Goal: Contribute content

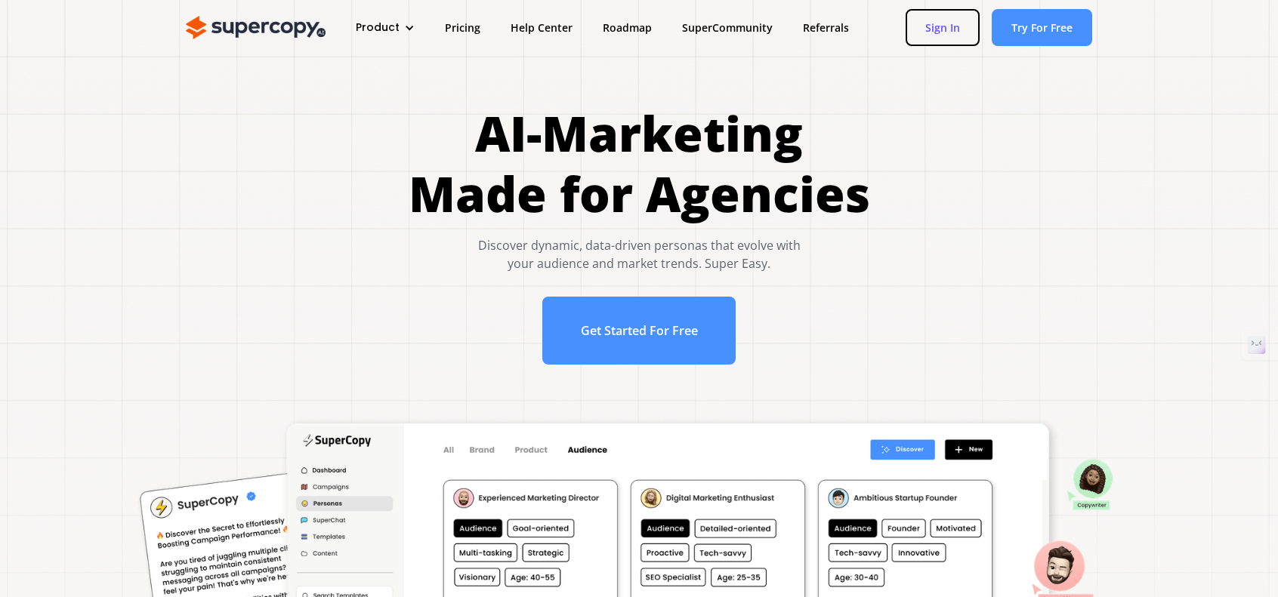
drag, startPoint x: 0, startPoint y: 0, endPoint x: 960, endPoint y: 26, distance: 960.8
click at [960, 26] on link "Sign In" at bounding box center [942, 27] width 74 height 37
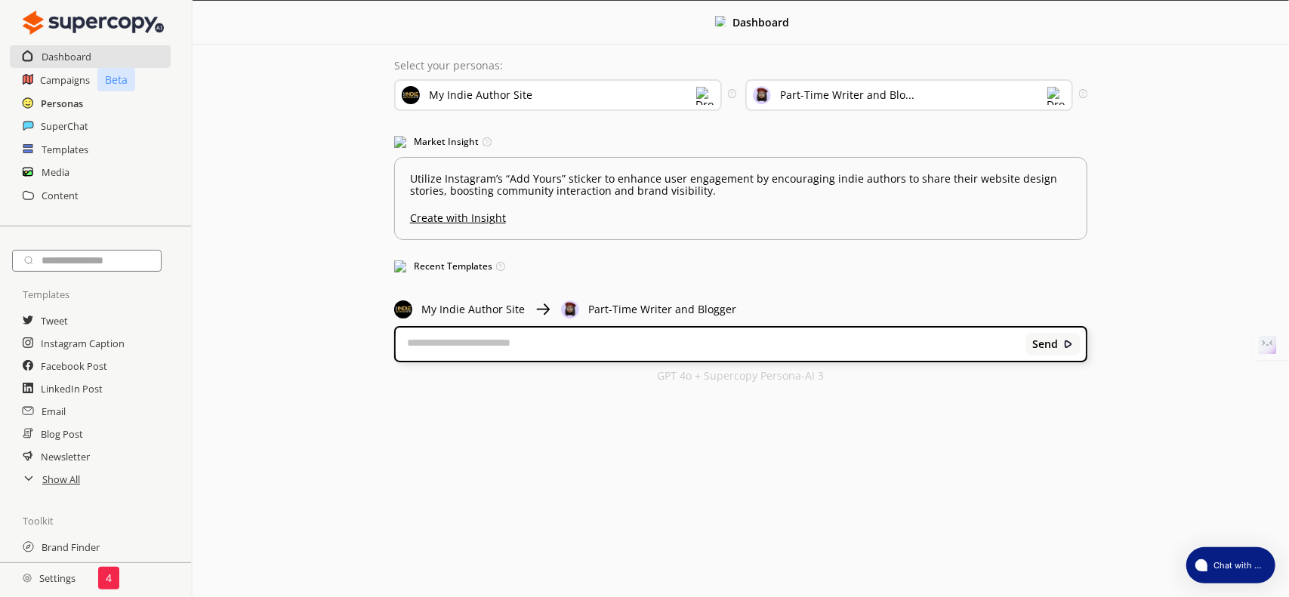
click at [79, 107] on h2 "Personas" at bounding box center [62, 103] width 42 height 23
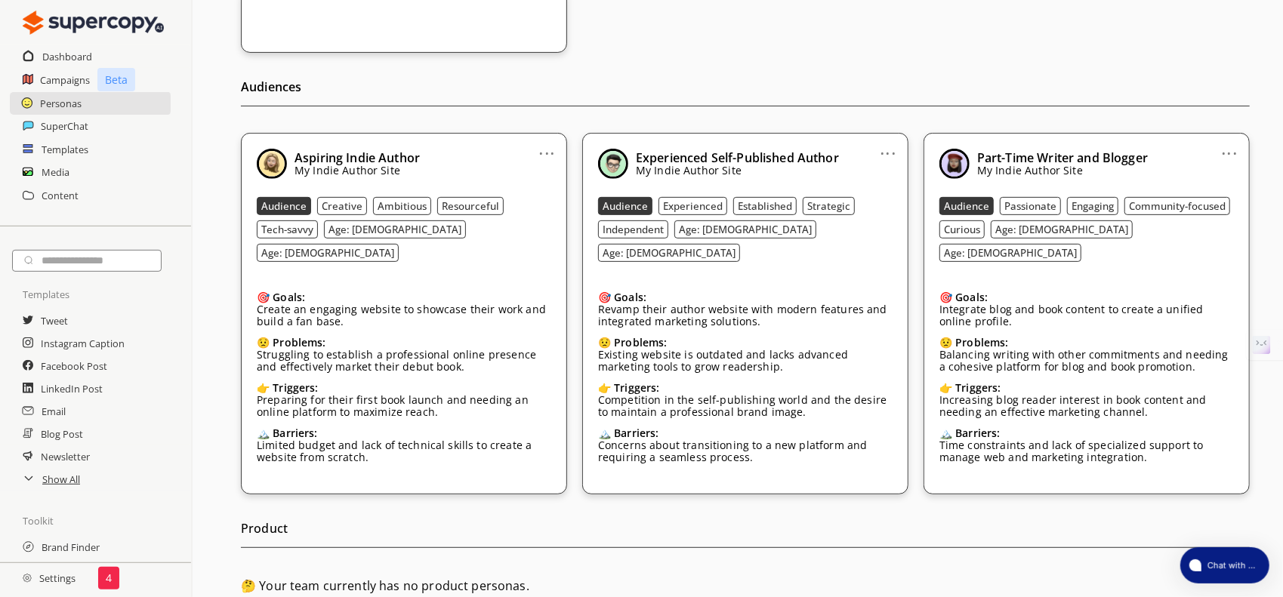
scroll to position [344, 0]
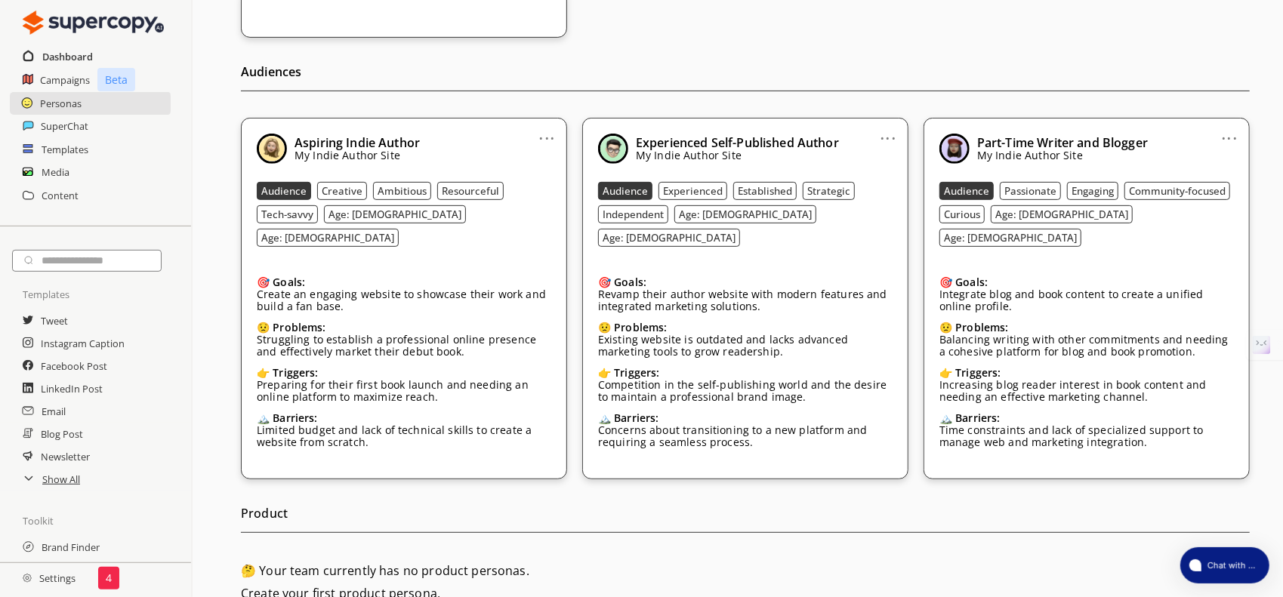
click at [89, 52] on h2 "Dashboard" at bounding box center [67, 56] width 51 height 23
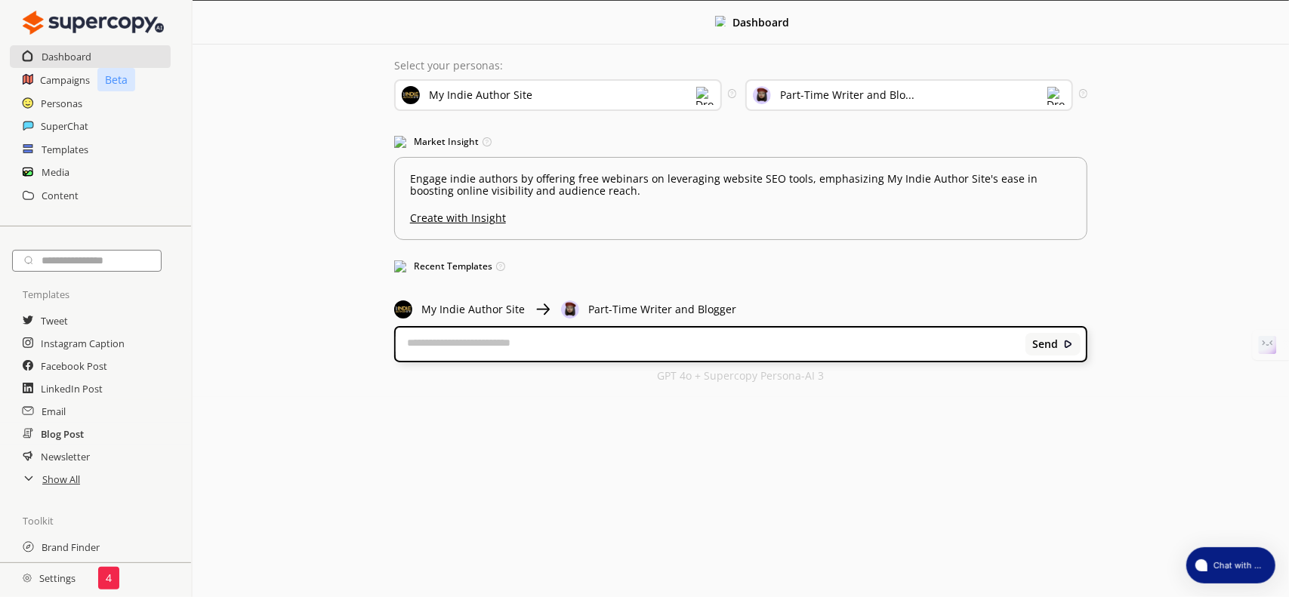
click at [78, 440] on h2 "Blog Post" at bounding box center [62, 434] width 43 height 23
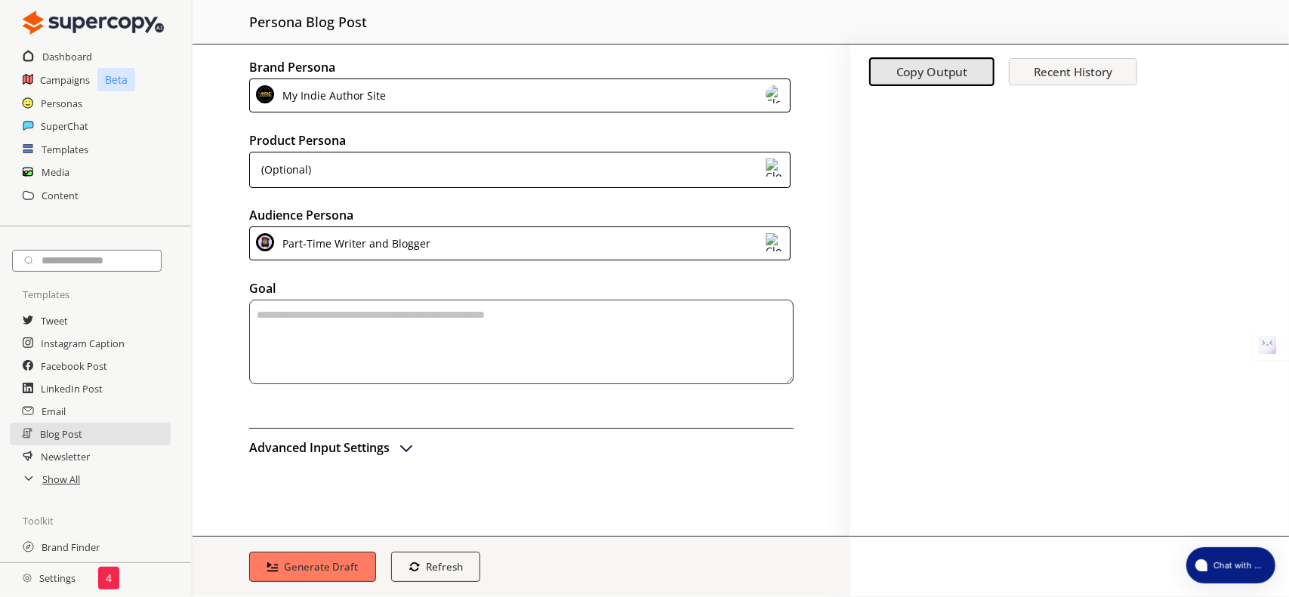
click at [402, 448] on img "advanced-inputs" at bounding box center [406, 448] width 18 height 18
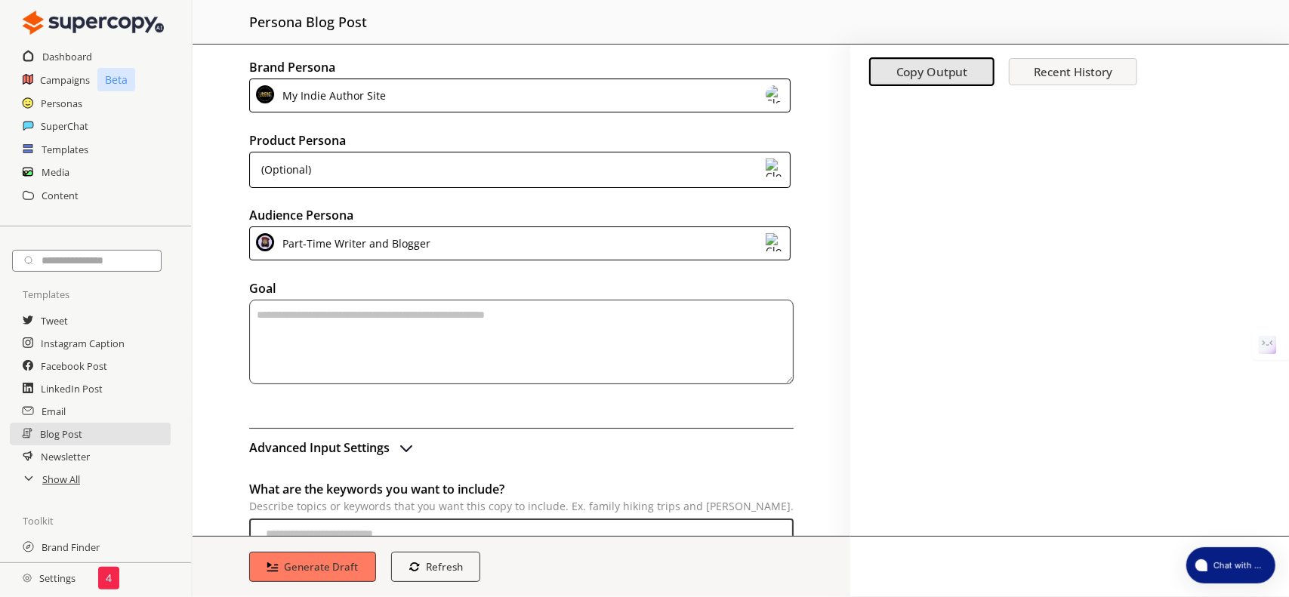
click at [459, 239] on div "Part-Time Writer and Blogger" at bounding box center [519, 244] width 541 height 34
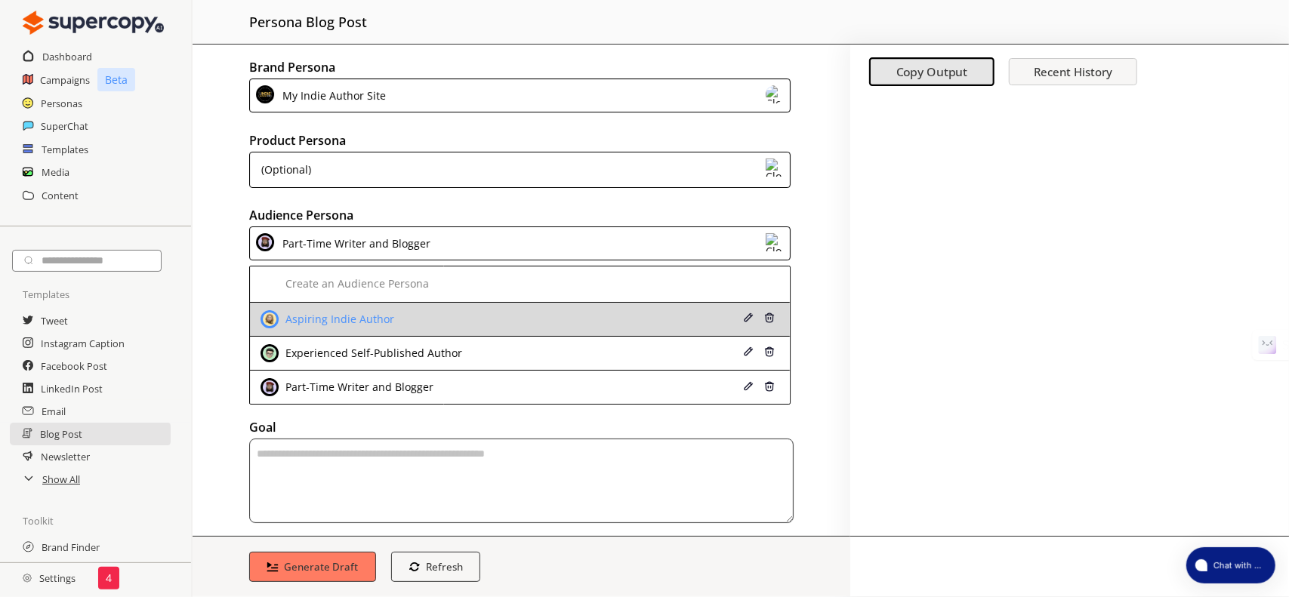
click at [743, 315] on img at bounding box center [748, 318] width 11 height 11
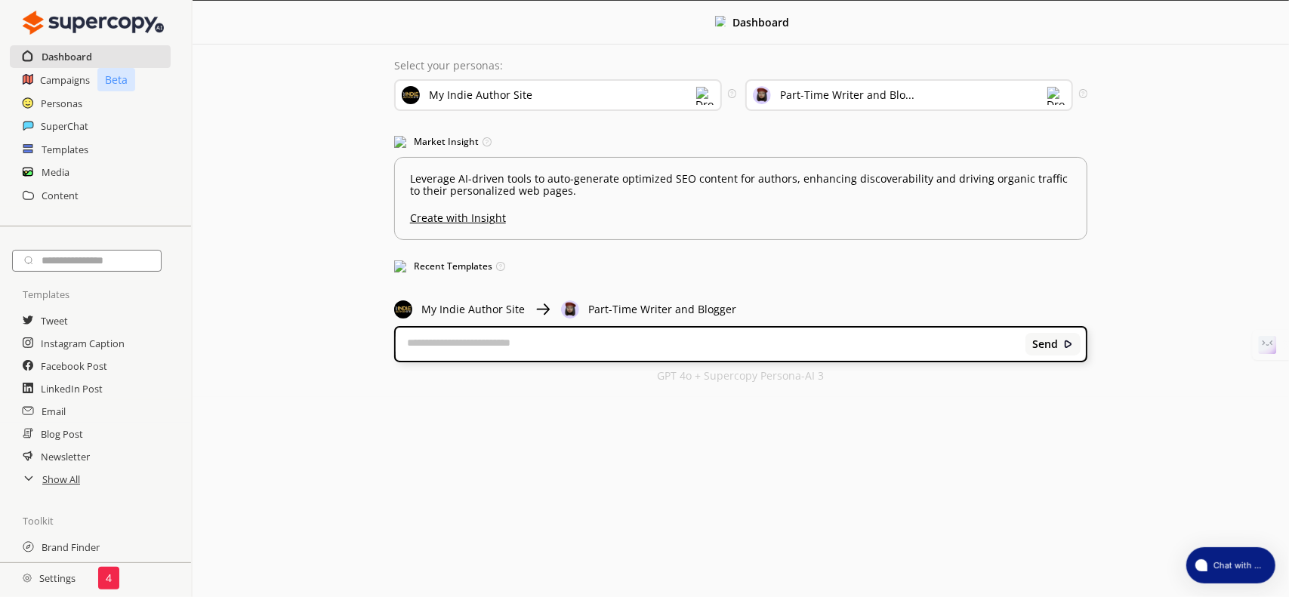
click at [59, 51] on h2 "Dashboard" at bounding box center [67, 56] width 51 height 23
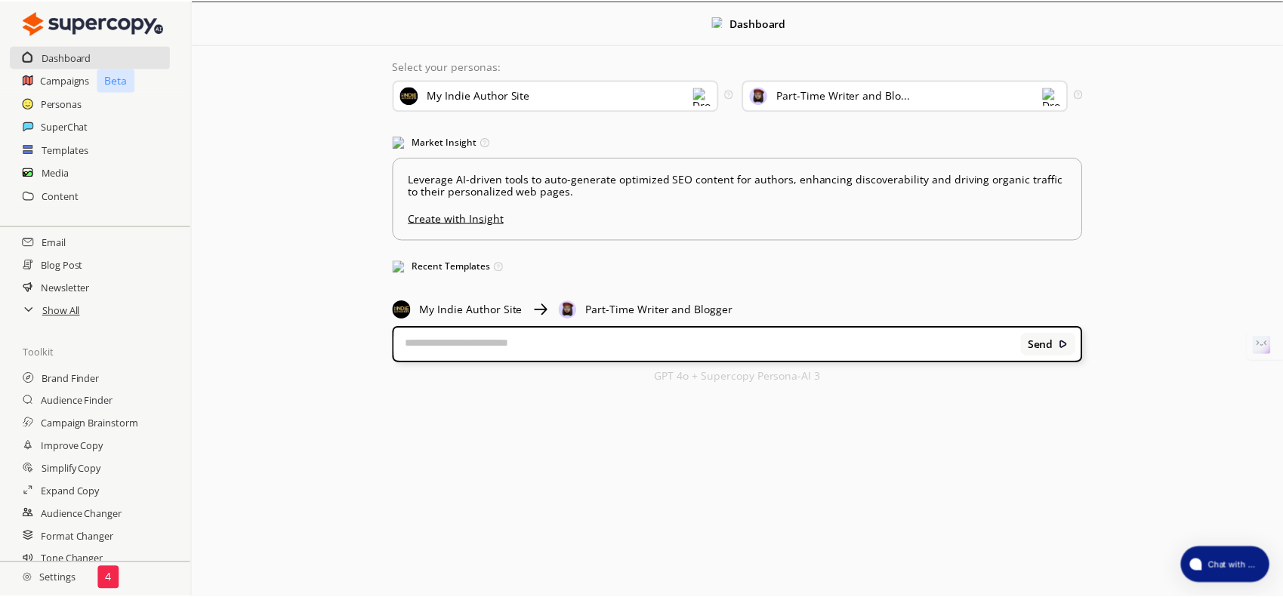
scroll to position [179, 0]
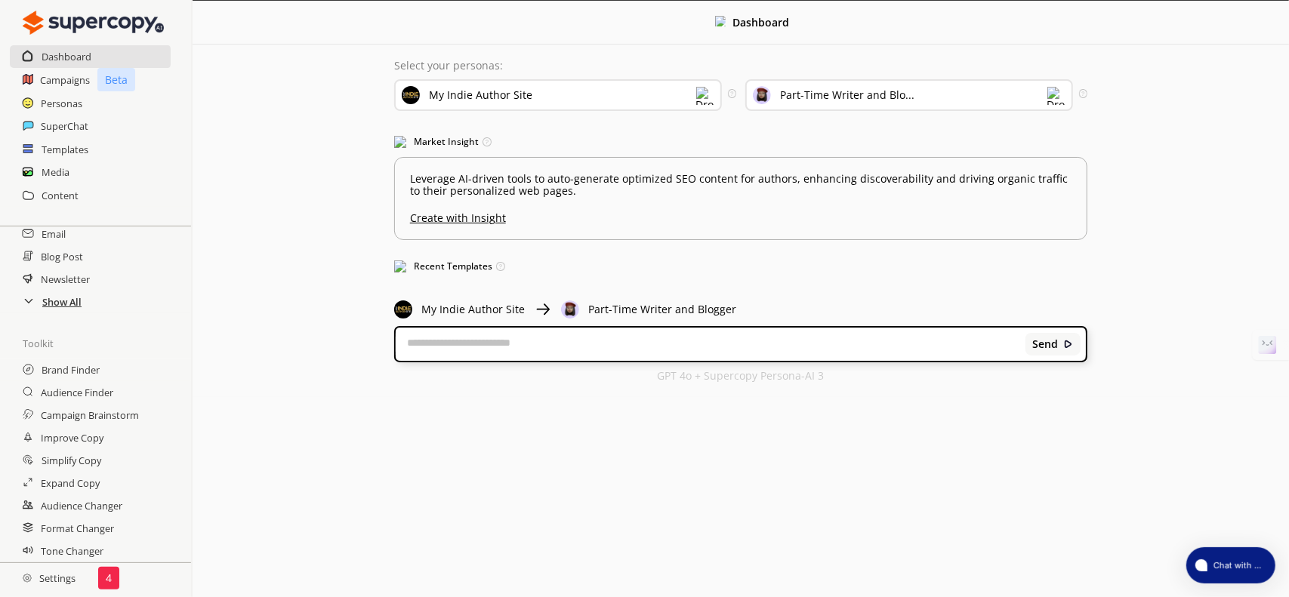
click at [68, 301] on h2 "Show All" at bounding box center [61, 302] width 39 height 23
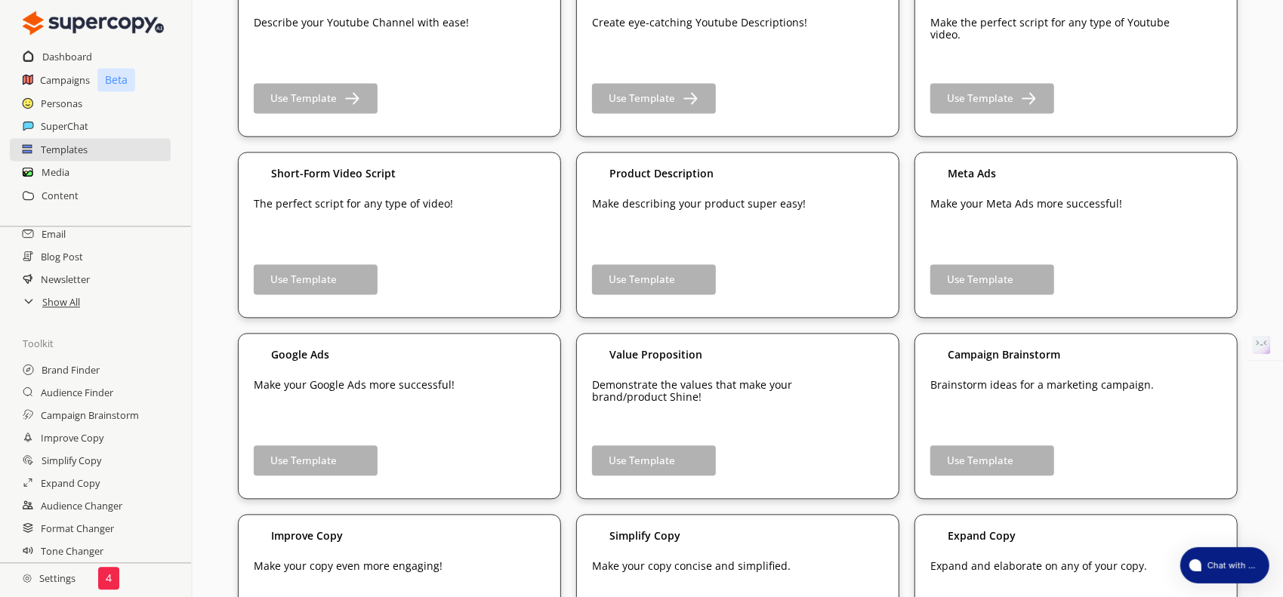
scroll to position [2249, 0]
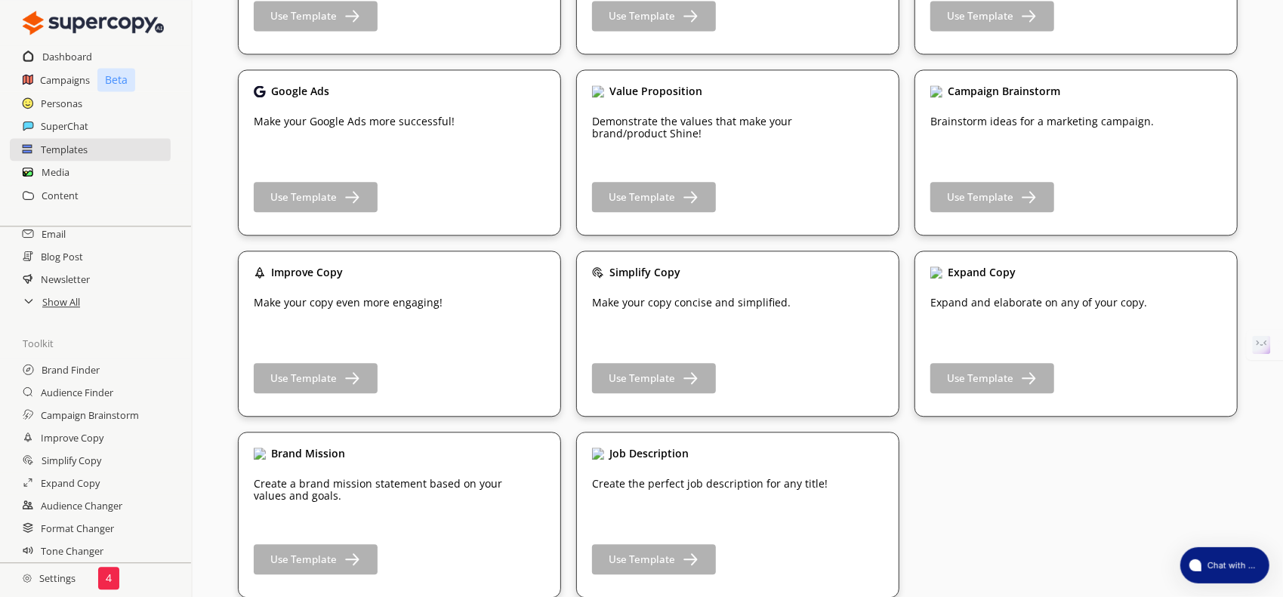
click at [108, 575] on p "4" at bounding box center [109, 578] width 6 height 12
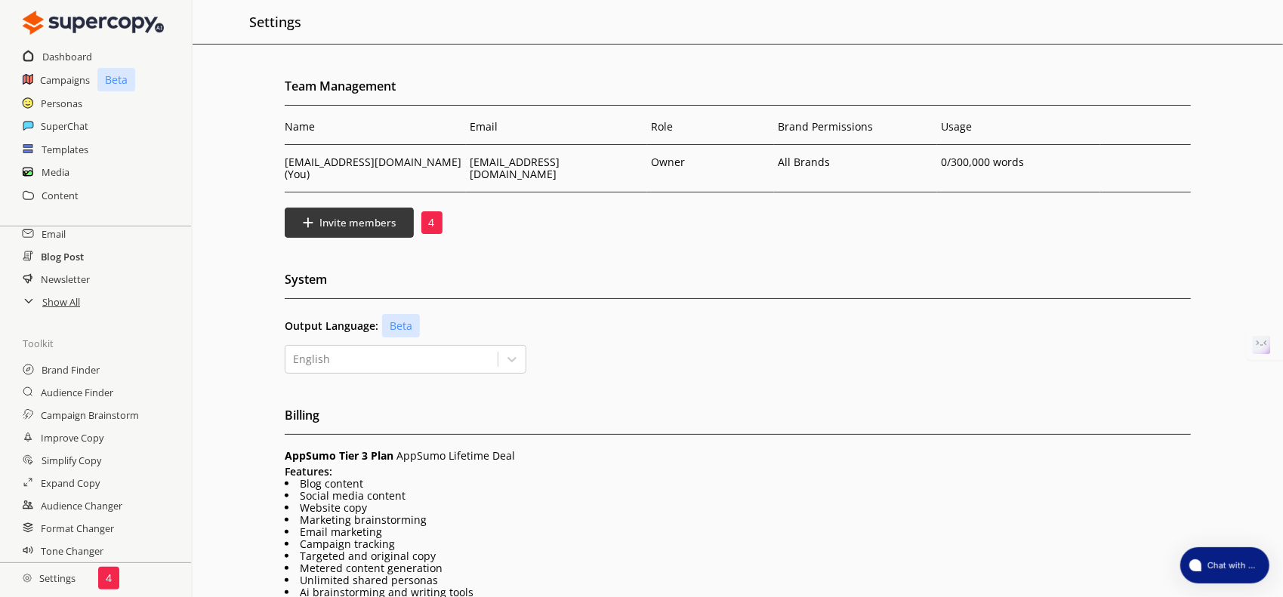
click at [60, 260] on h2 "Blog Post" at bounding box center [62, 256] width 43 height 23
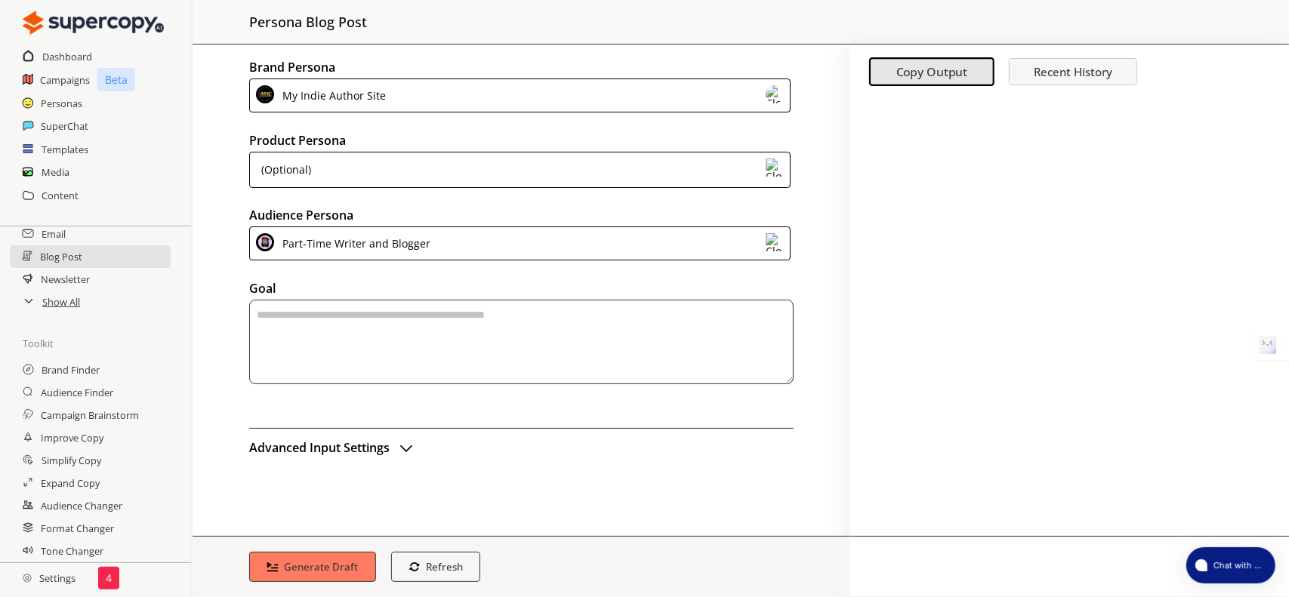
click at [775, 91] on img at bounding box center [775, 94] width 18 height 18
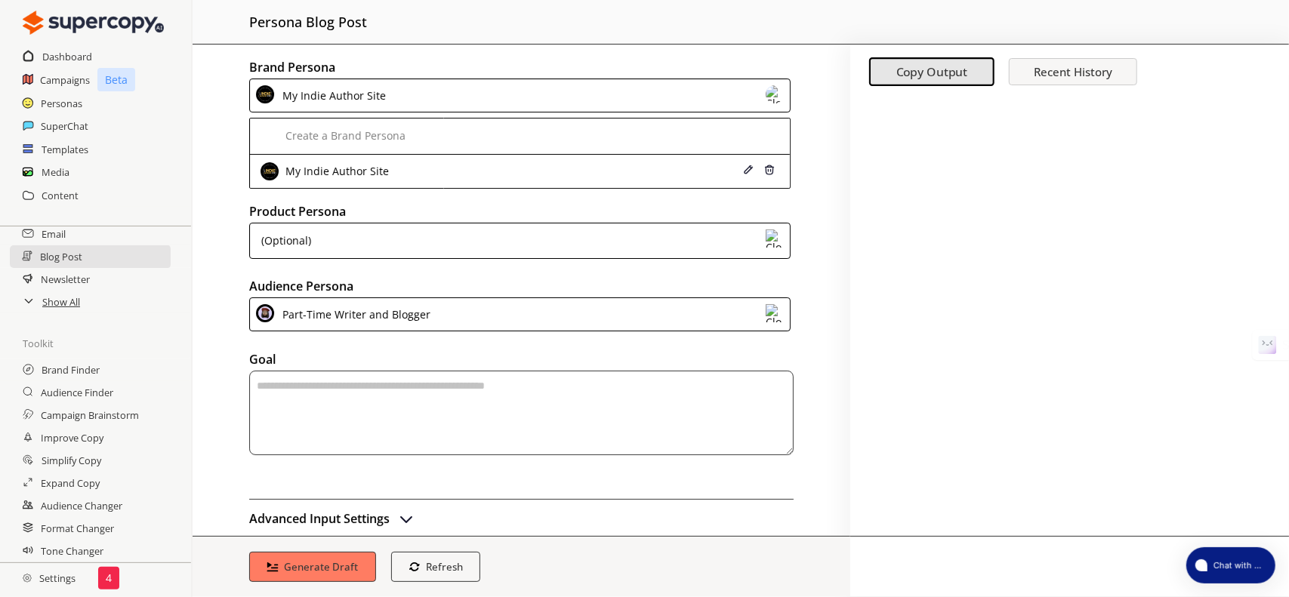
click at [776, 94] on img at bounding box center [775, 94] width 18 height 18
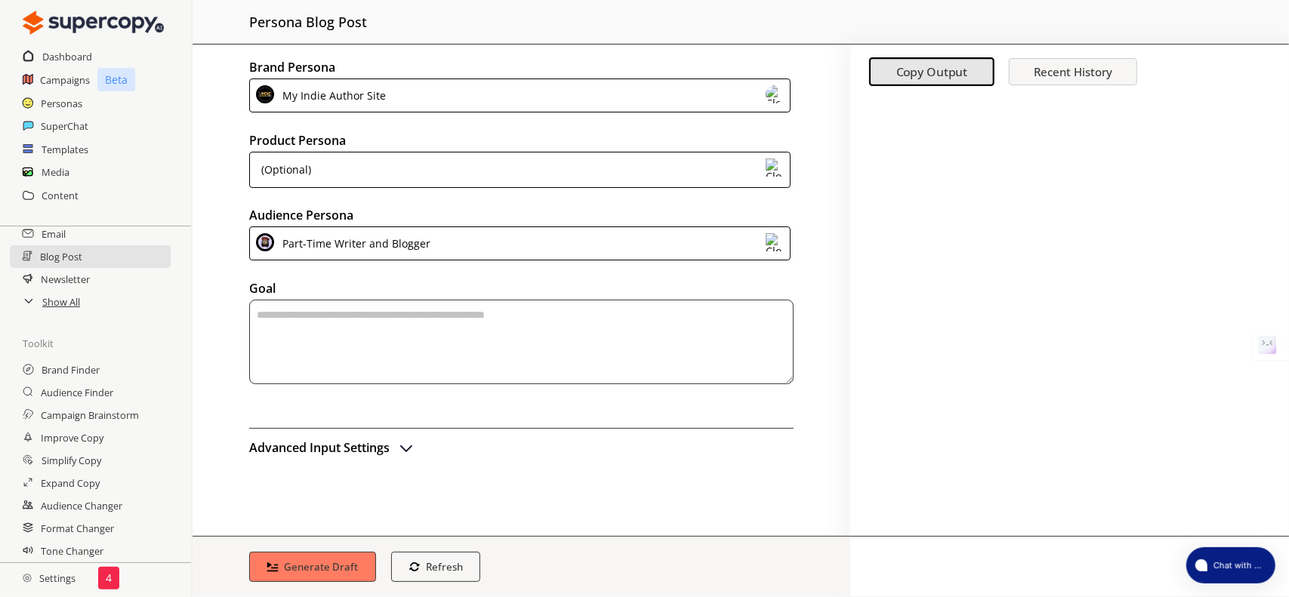
click at [773, 168] on img at bounding box center [775, 168] width 18 height 18
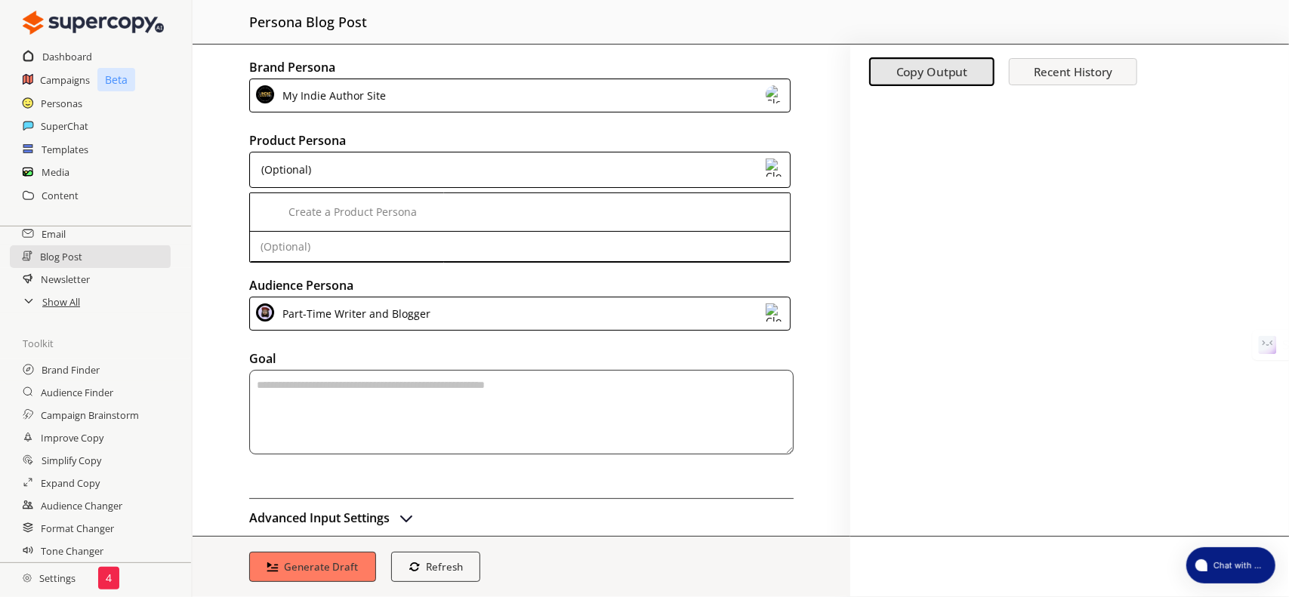
click at [773, 168] on img at bounding box center [775, 168] width 18 height 18
